Goal: Task Accomplishment & Management: Complete application form

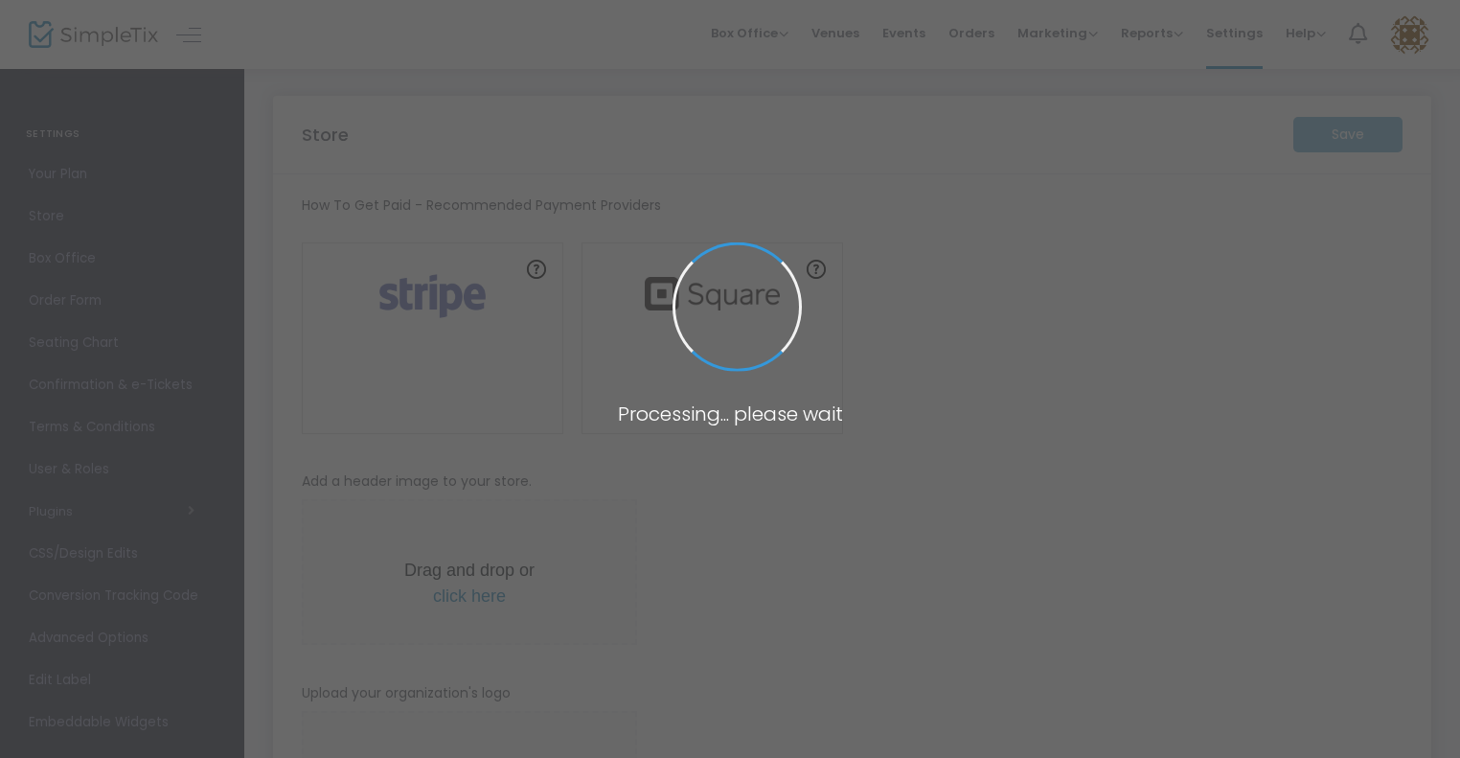
type input "[URL]"
radio input "true"
radio input "false"
radio input "true"
type input "A Southern Nutcracker"
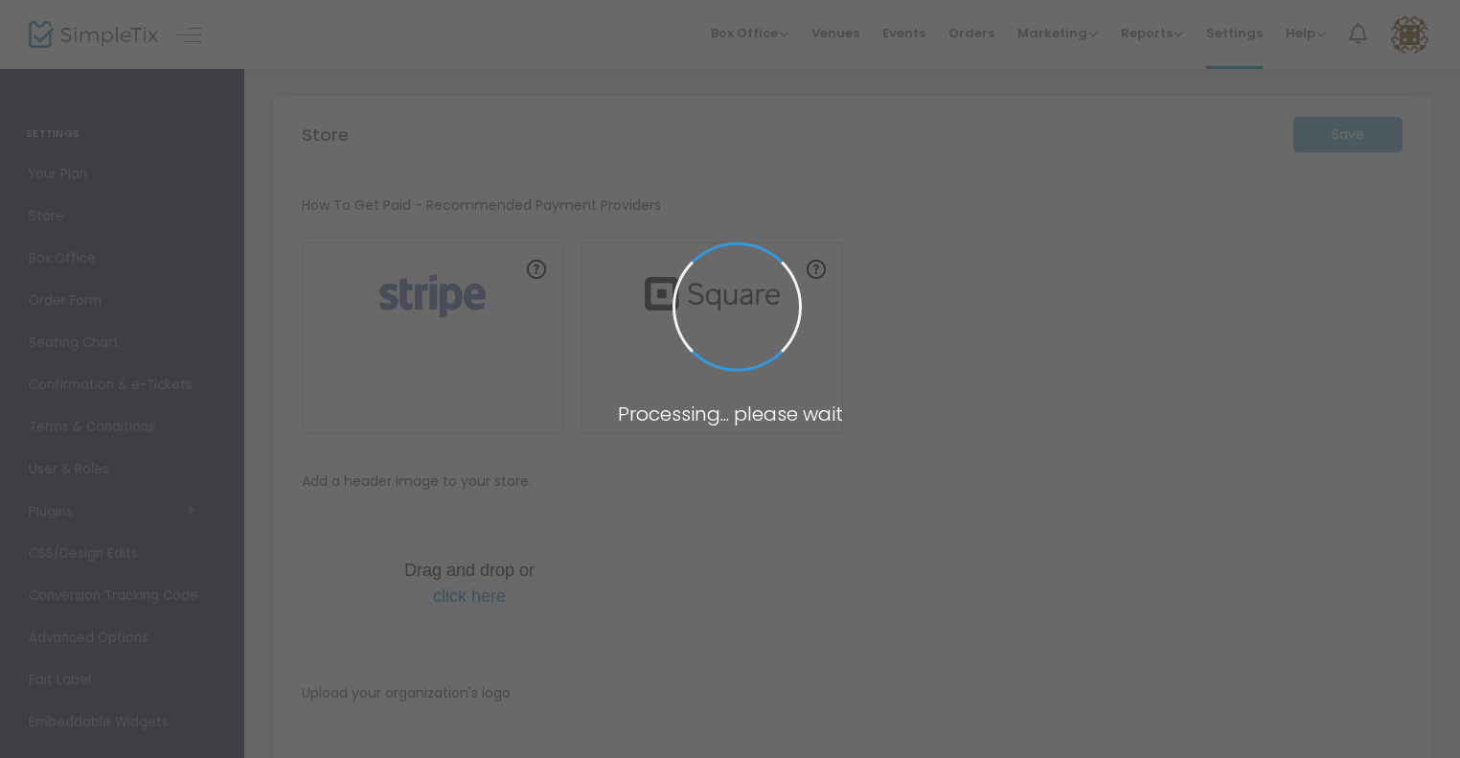
type input "2569626255"
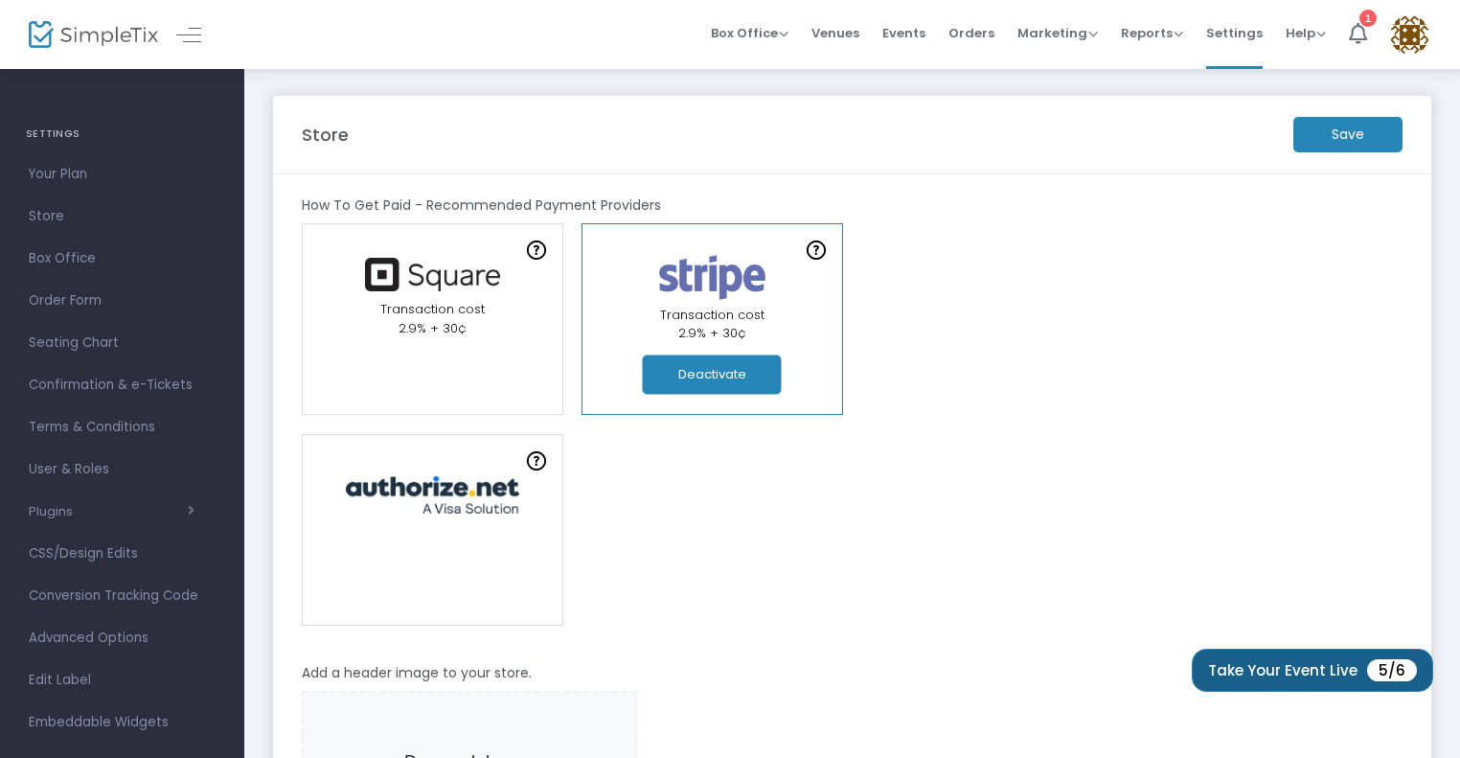
click at [1261, 671] on button "Take Your Event Live 5/6" at bounding box center [1312, 670] width 241 height 43
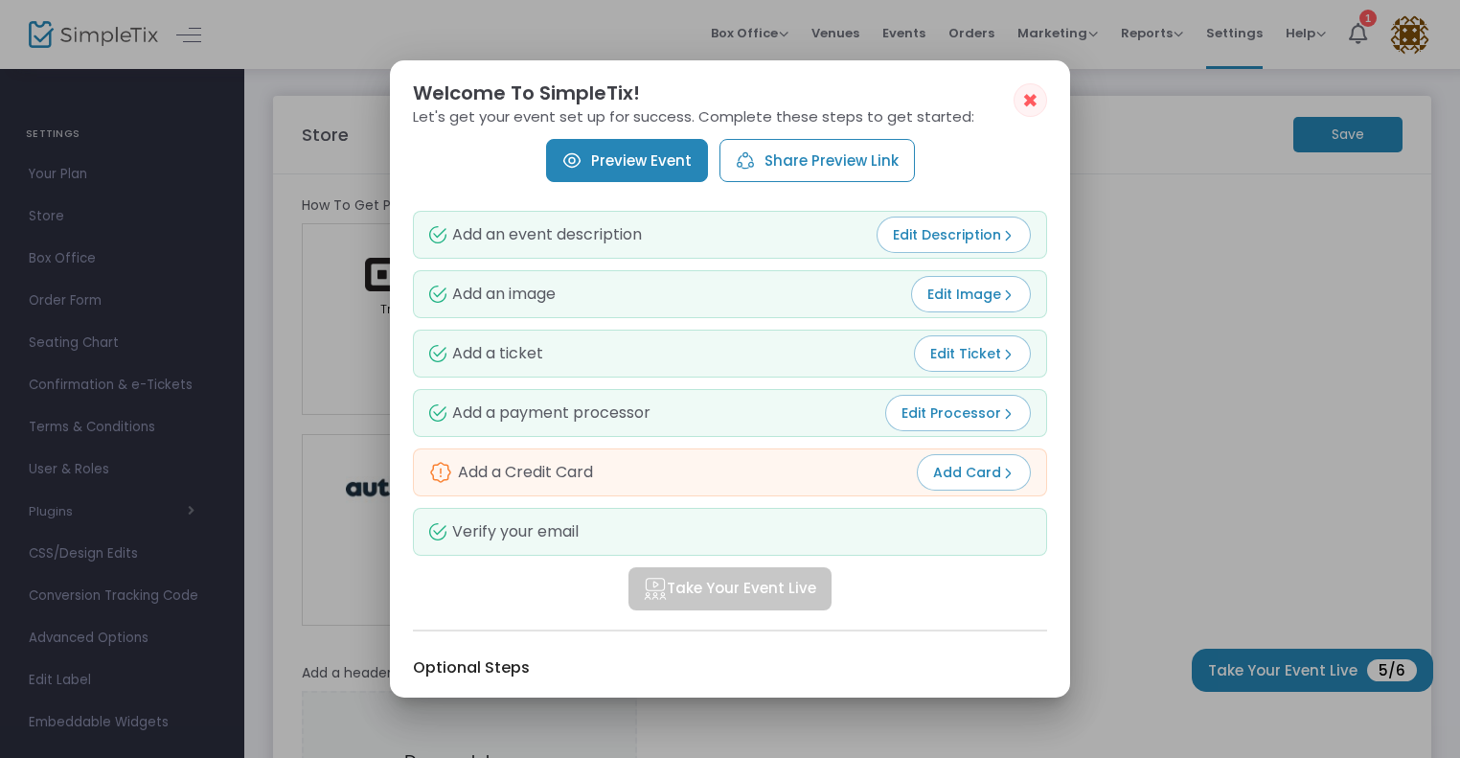
click at [610, 155] on link "Preview Event" at bounding box center [627, 160] width 162 height 43
click at [943, 596] on div "Take Your Event Live" at bounding box center [730, 588] width 634 height 43
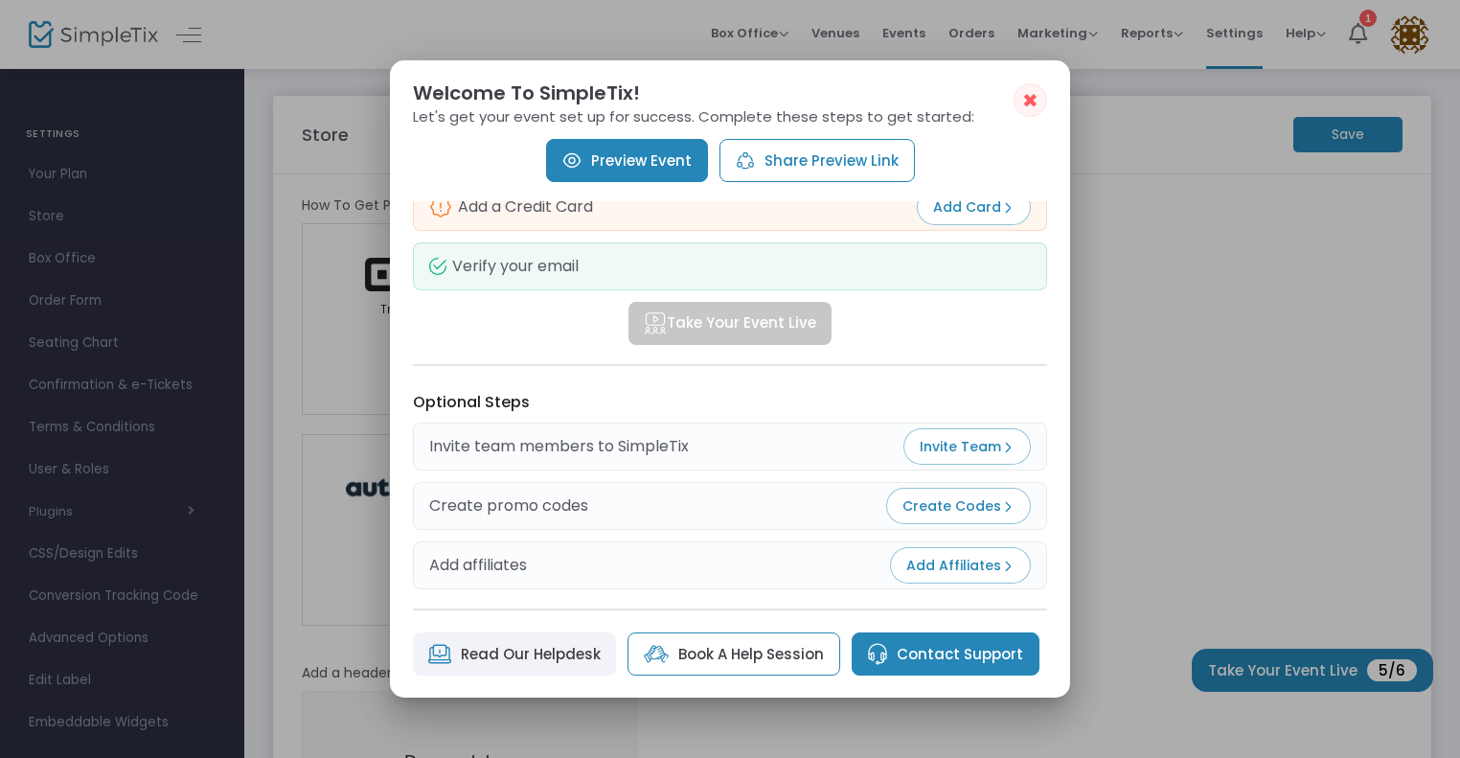
scroll to position [272, 0]
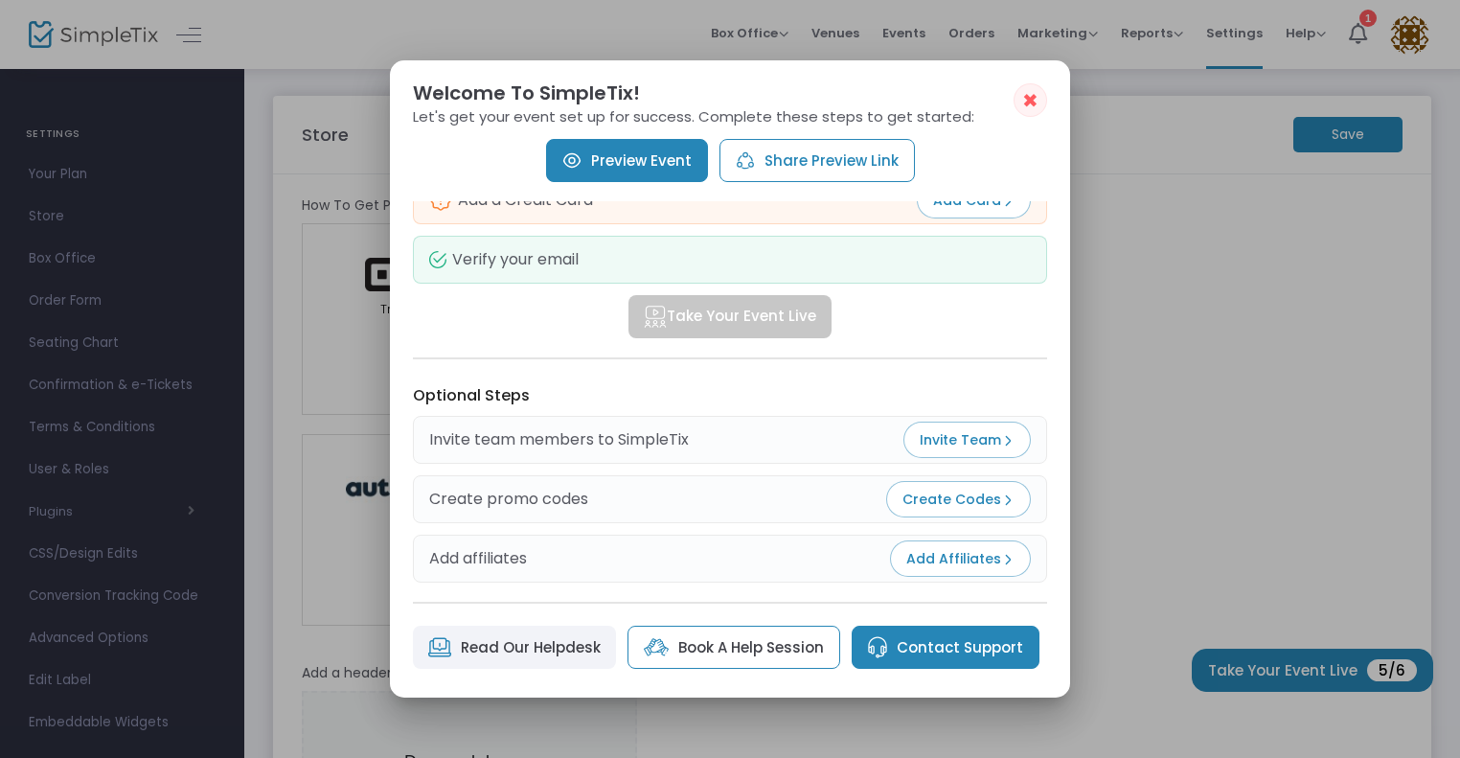
click at [548, 653] on link "Read Our Helpdesk" at bounding box center [514, 647] width 203 height 43
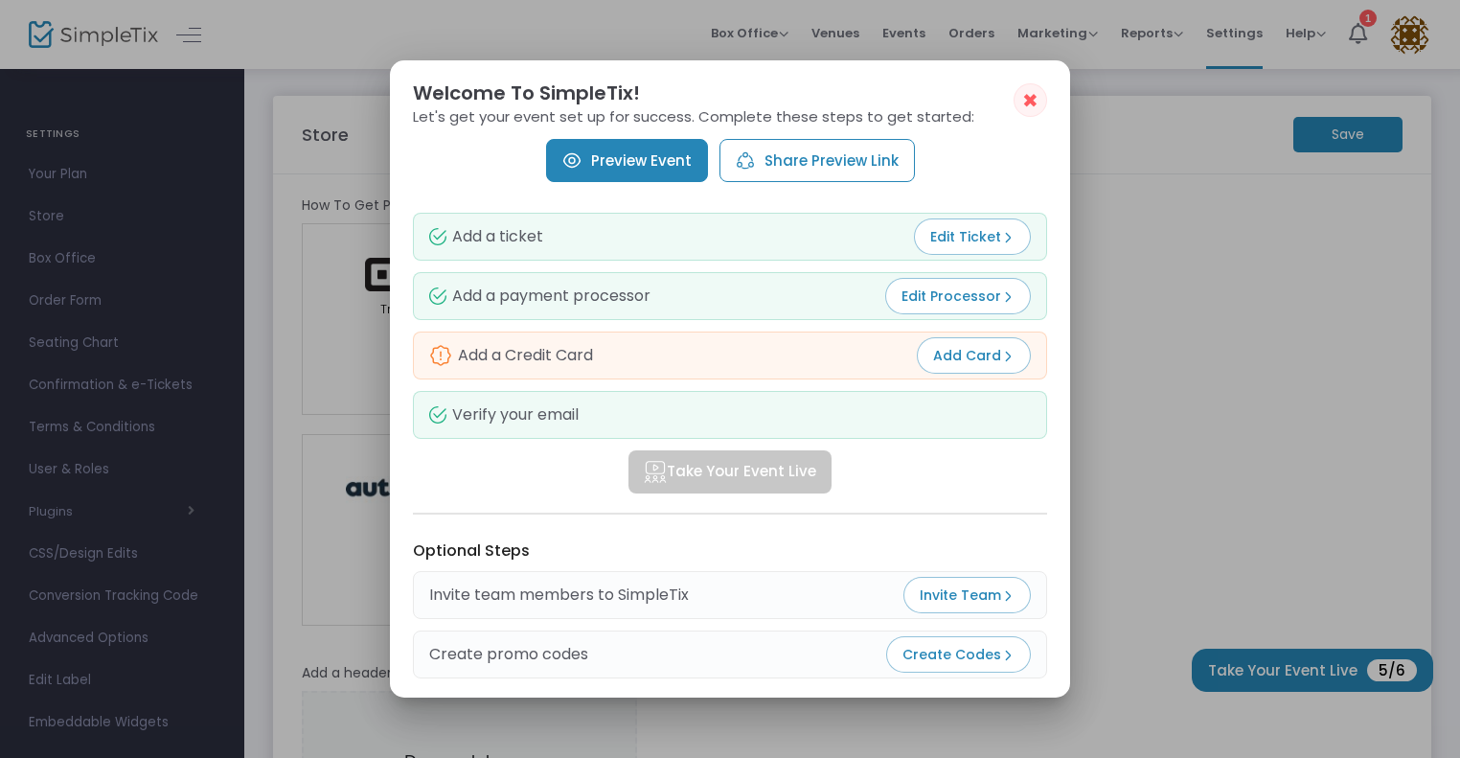
scroll to position [0, 0]
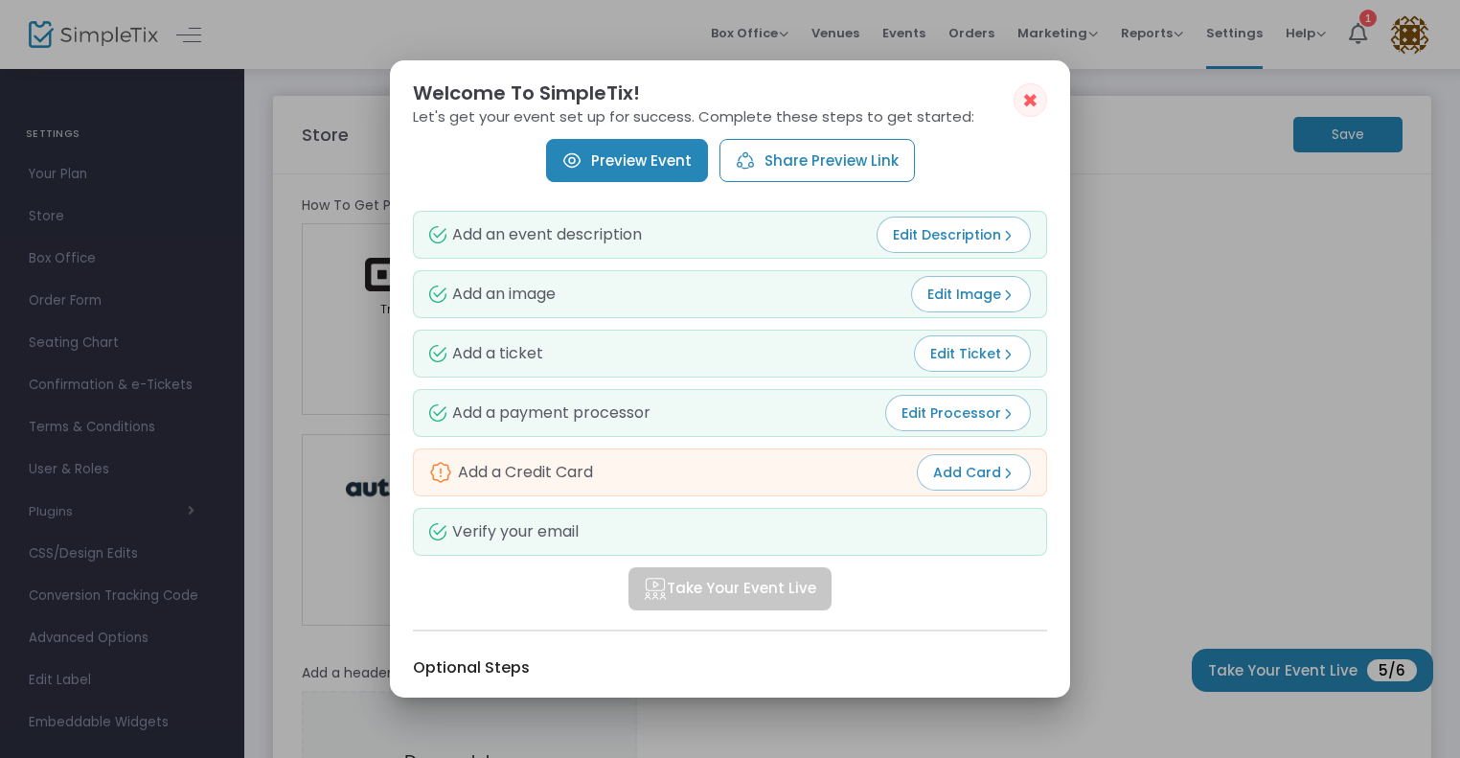
click at [959, 467] on span "Add Card" at bounding box center [973, 472] width 81 height 19
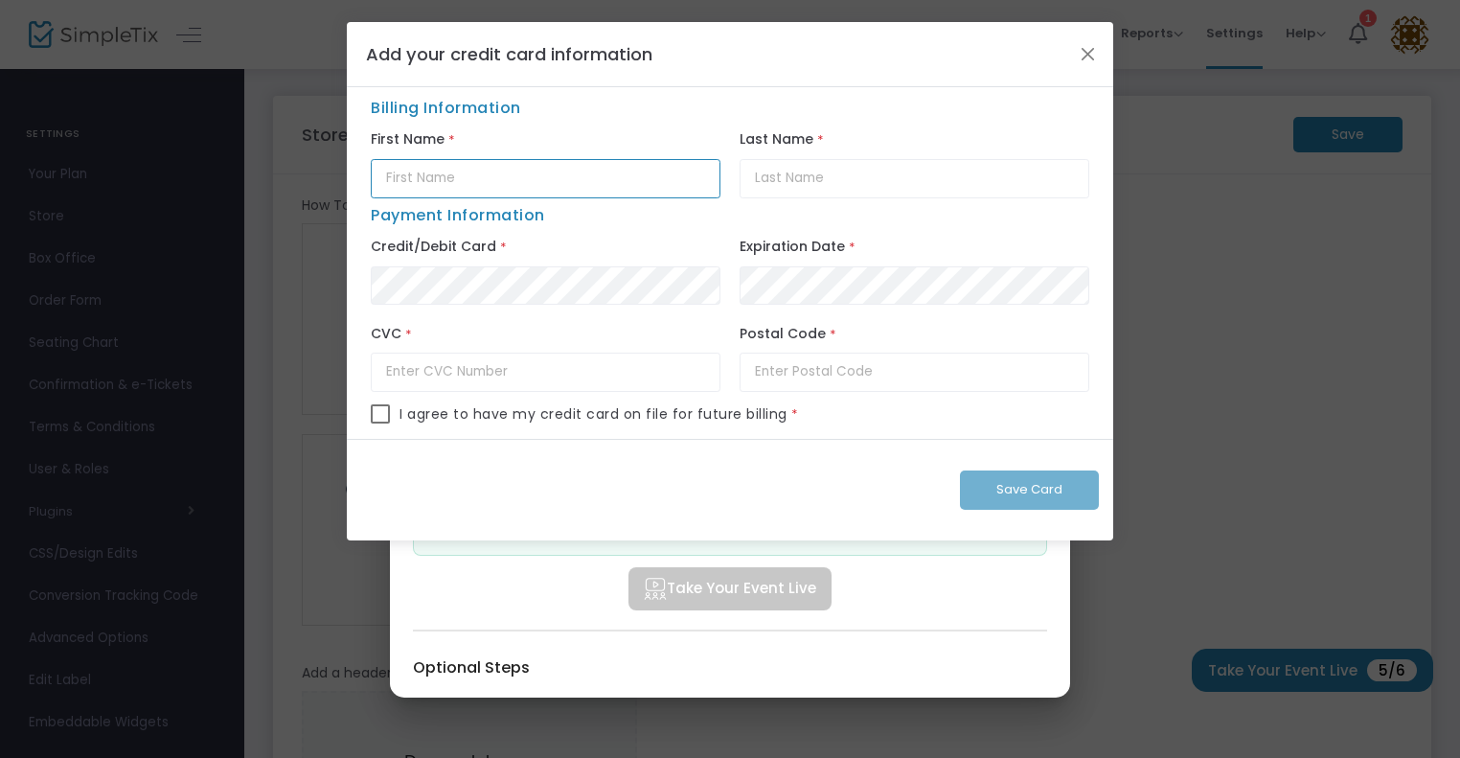
click at [402, 179] on input "text" at bounding box center [546, 178] width 350 height 39
type input "[PERSON_NAME]"
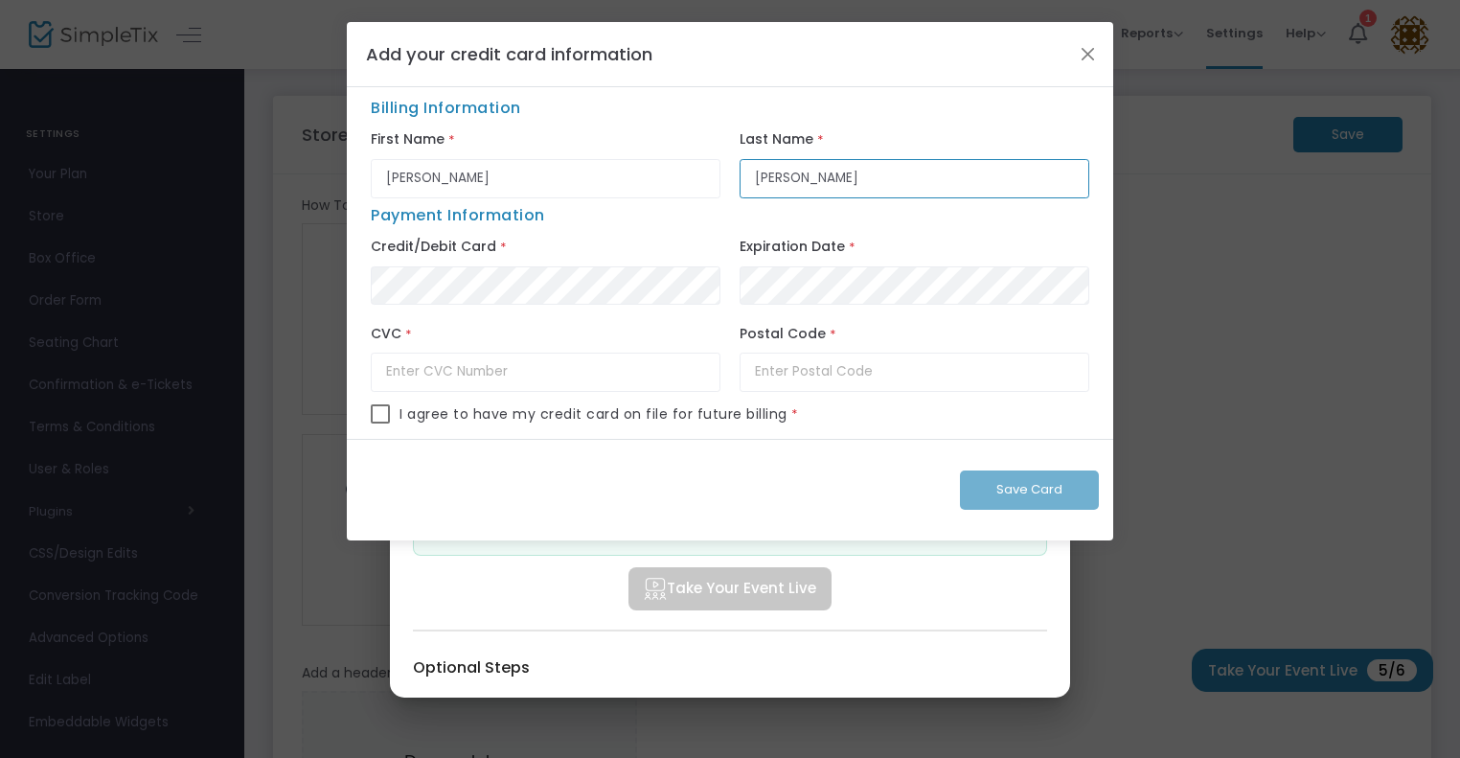
type input "[PERSON_NAME]"
type input "989"
type input "3"
